Goal: Transaction & Acquisition: Purchase product/service

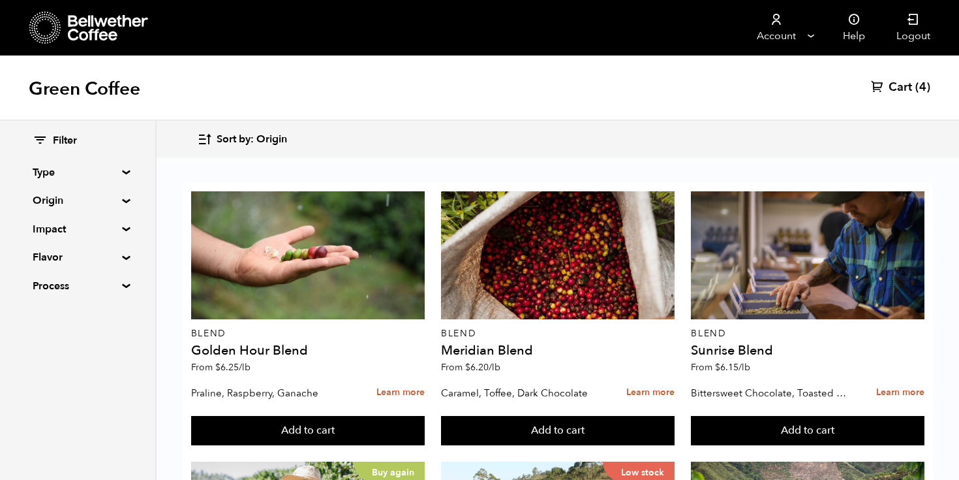
scroll to position [760, 0]
click at [905, 90] on span "Cart" at bounding box center [900, 88] width 23 height 16
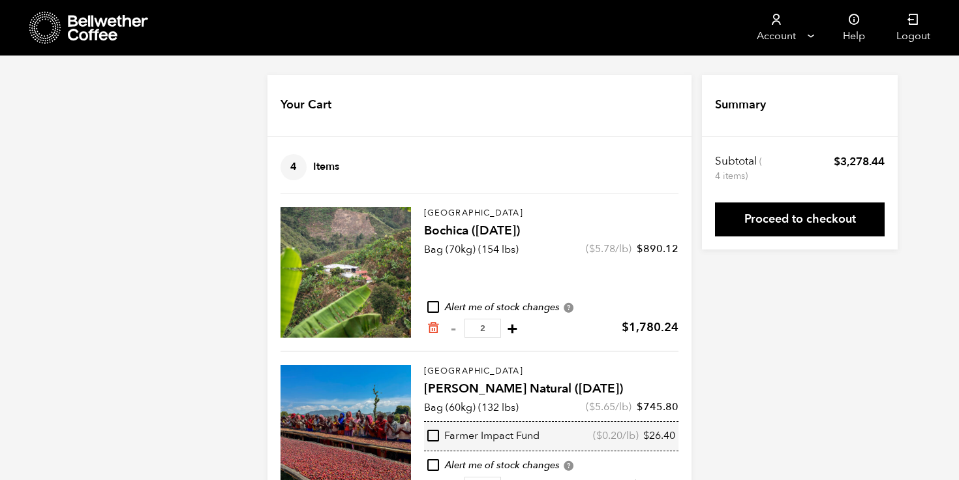
click at [513, 330] on button "+" at bounding box center [512, 328] width 16 height 13
type input "3"
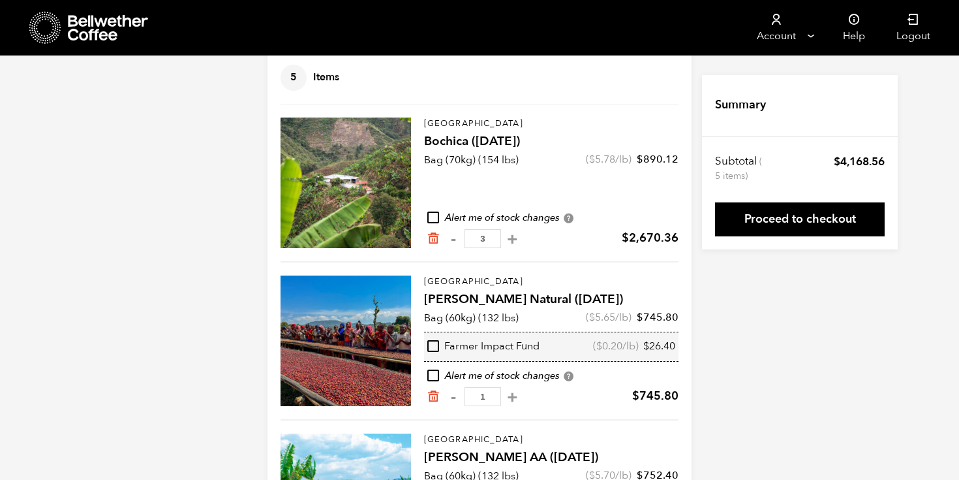
scroll to position [80, 0]
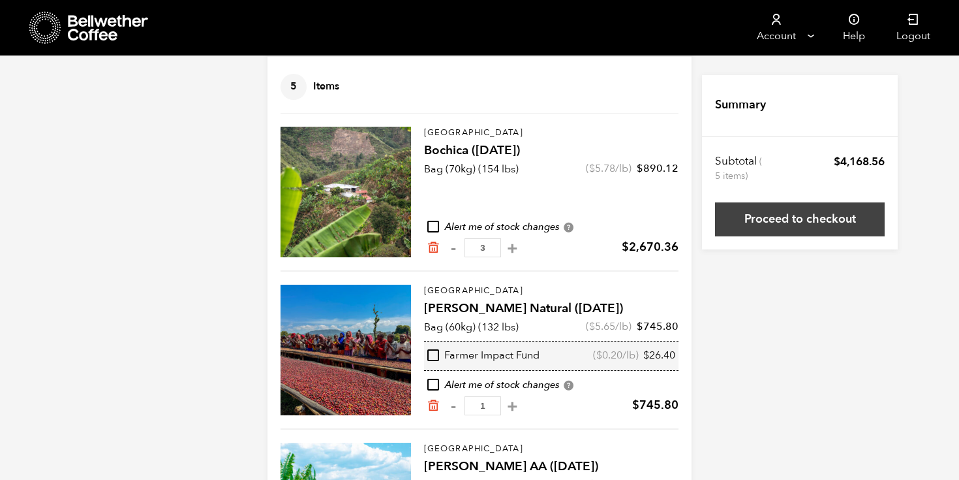
click at [802, 232] on link "Proceed to checkout" at bounding box center [800, 219] width 170 height 34
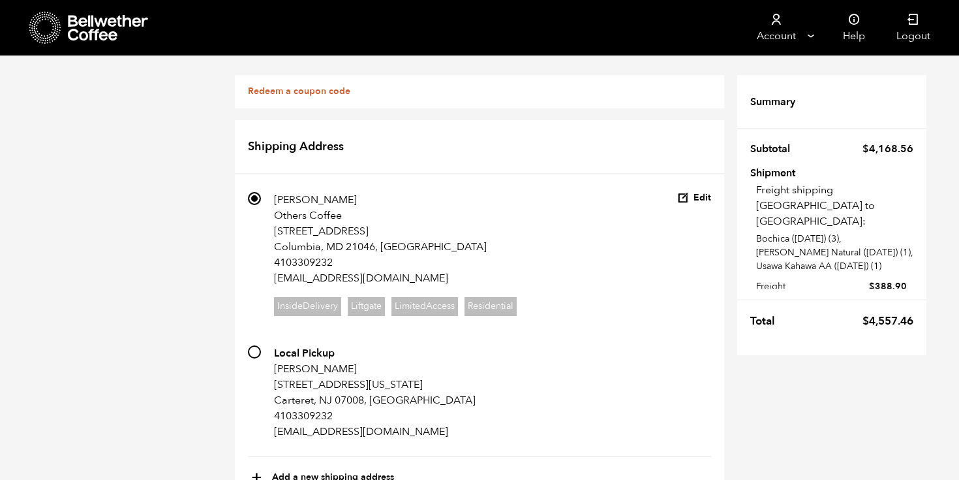
scroll to position [562, 0]
radio input "true"
